Goal: Task Accomplishment & Management: Manage account settings

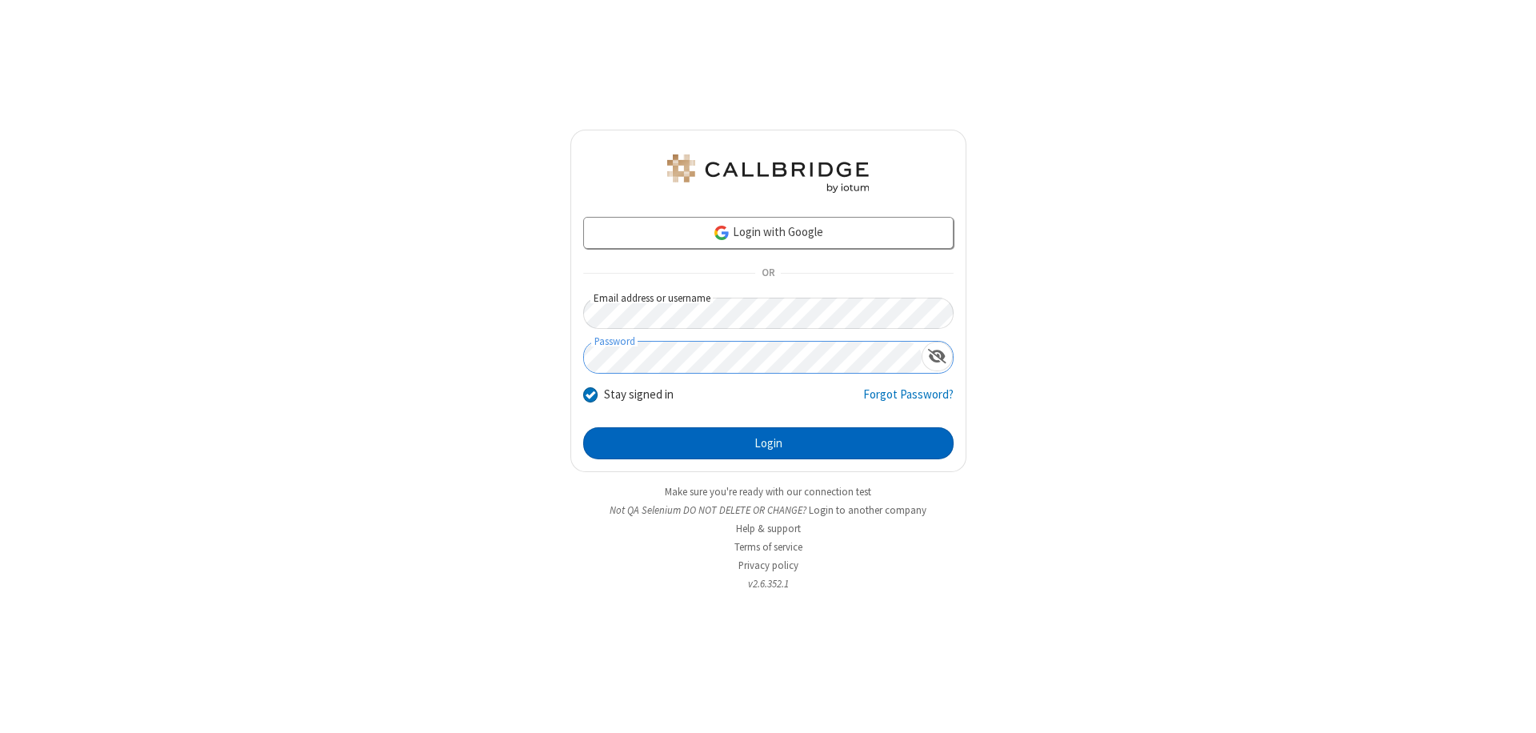
click at [768, 443] on button "Login" at bounding box center [768, 443] width 370 height 32
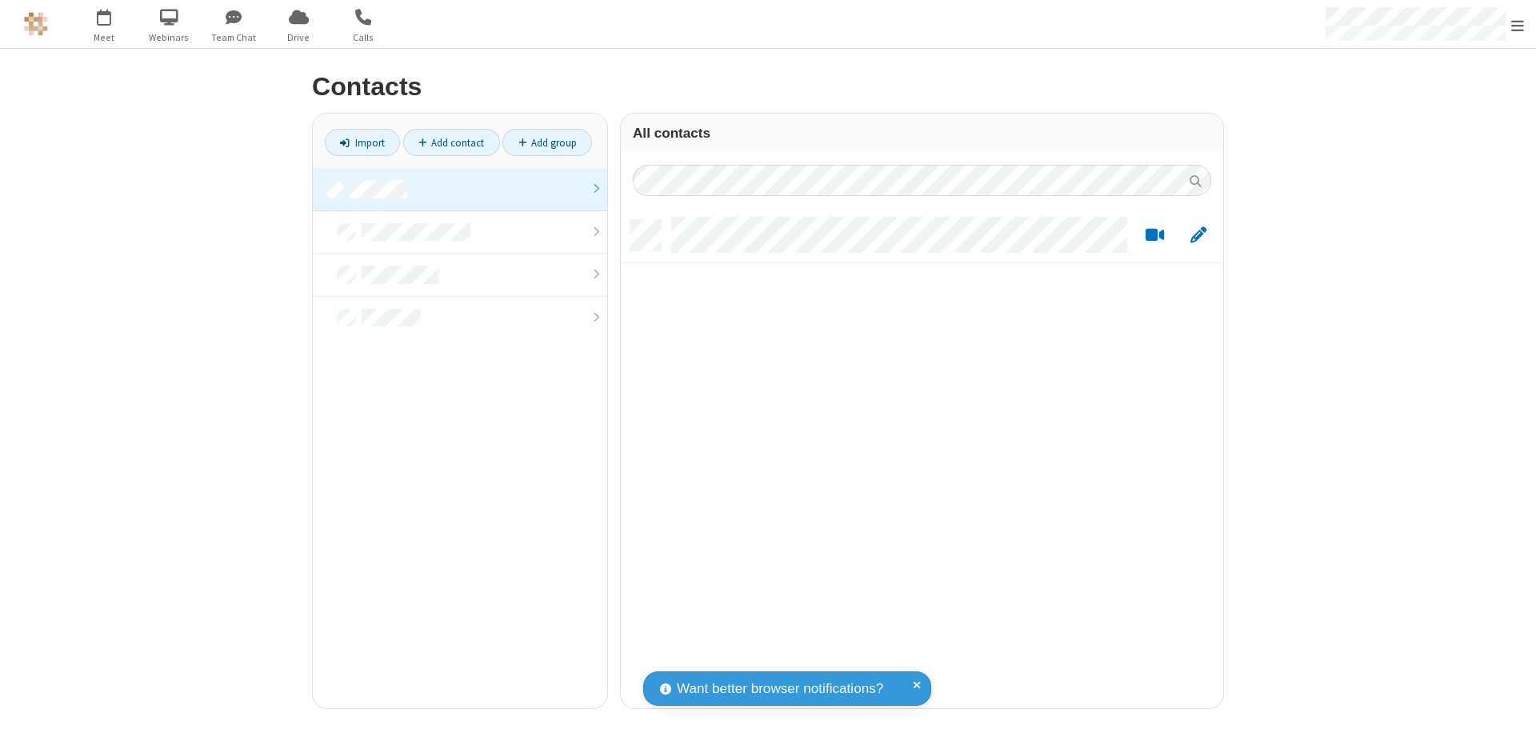
click at [460, 189] on link at bounding box center [460, 189] width 294 height 43
click at [451, 142] on link "Add contact" at bounding box center [451, 142] width 97 height 27
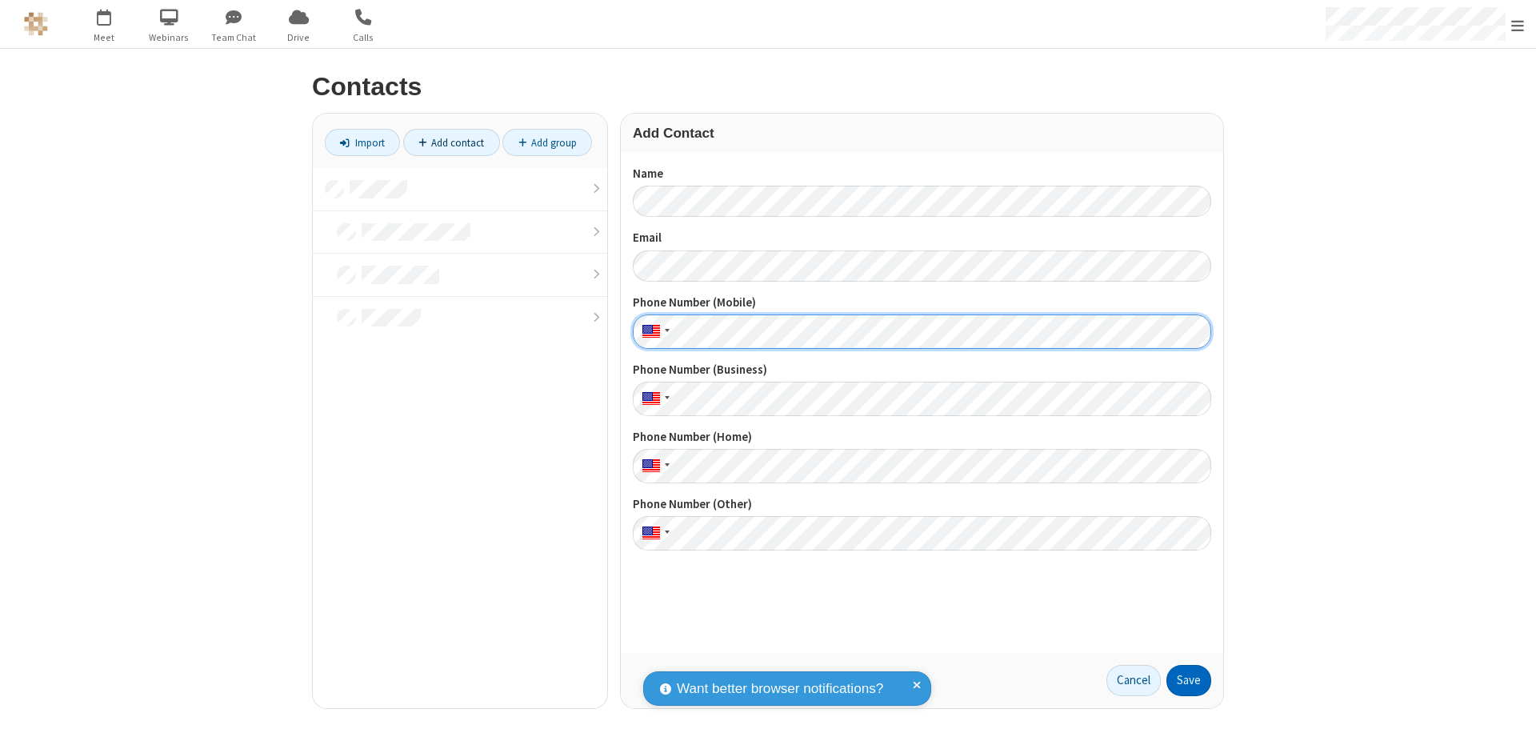
click at [1189, 680] on button "Save" at bounding box center [1188, 681] width 45 height 32
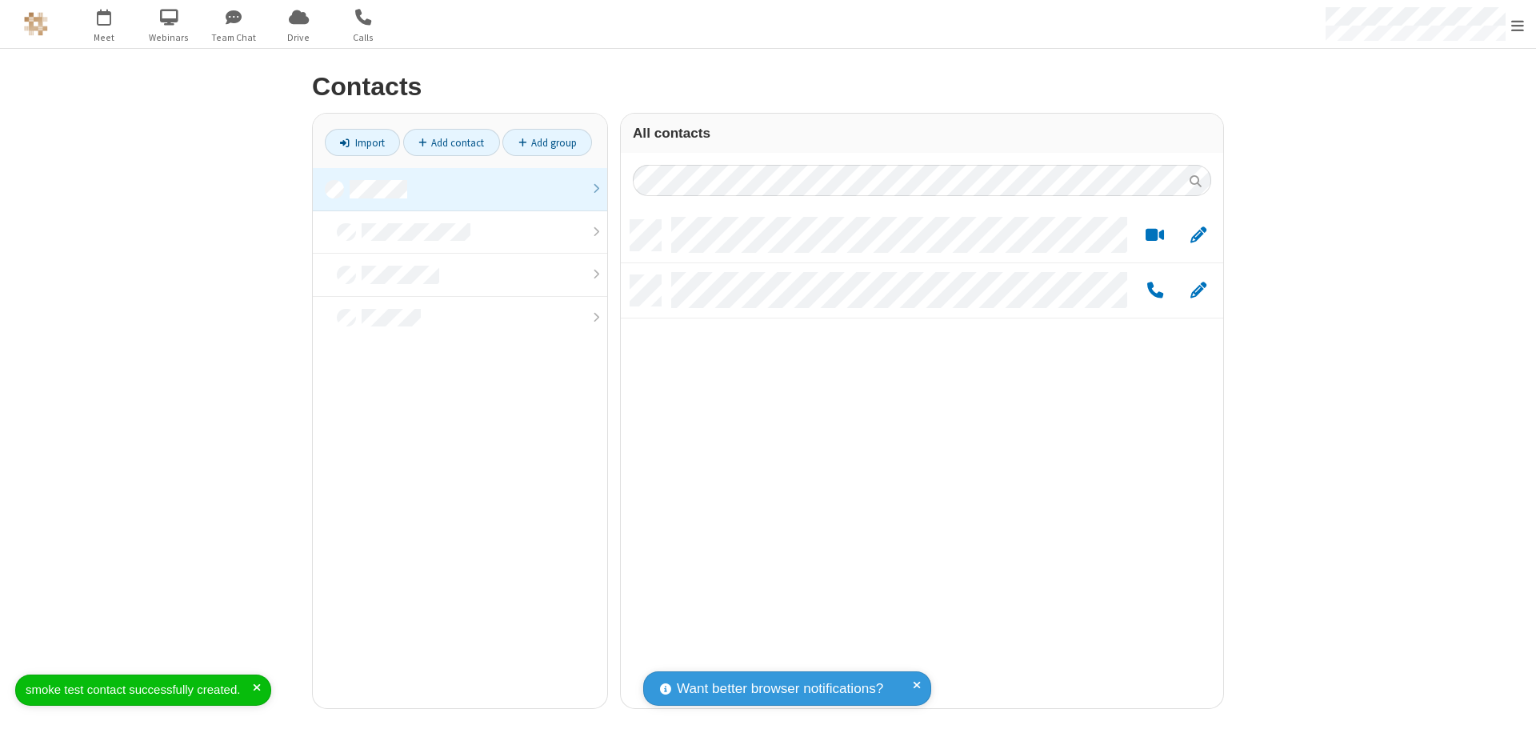
scroll to position [488, 590]
